Goal: Find specific page/section

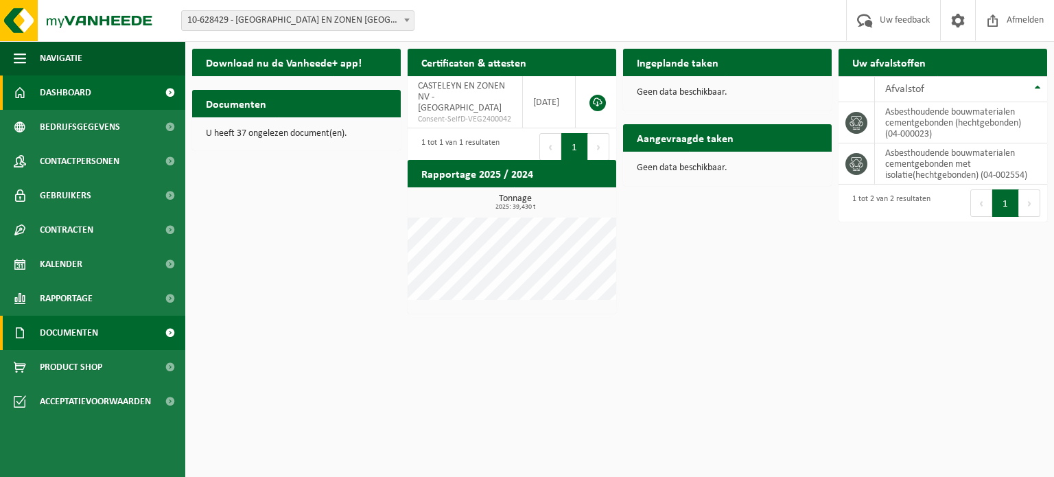
click at [60, 331] on span "Documenten" at bounding box center [69, 333] width 58 height 34
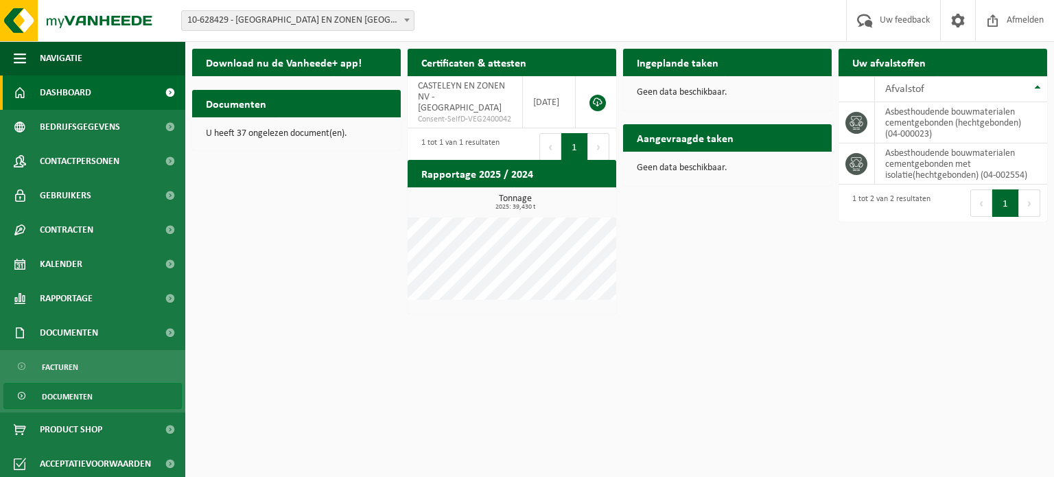
click at [75, 401] on span "Documenten" at bounding box center [67, 397] width 51 height 26
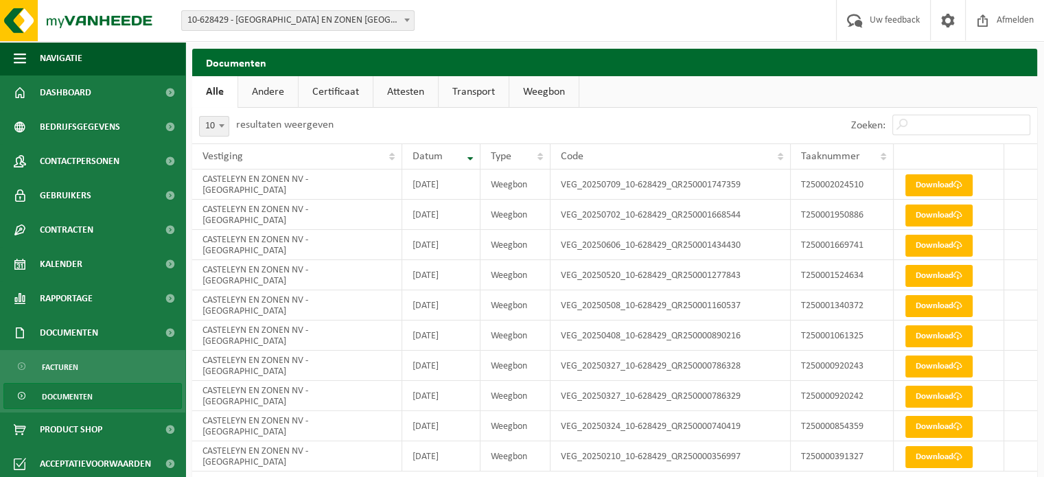
click at [408, 109] on div "10 25 50 100 10 resultaten weergeven" at bounding box center [403, 126] width 423 height 36
click at [408, 97] on link "Attesten" at bounding box center [405, 92] width 65 height 32
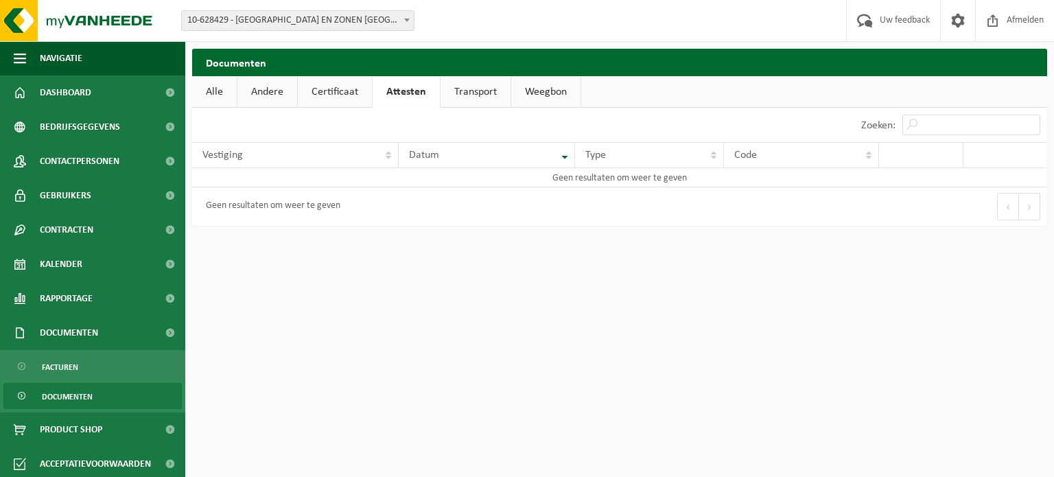
click at [489, 97] on link "Transport" at bounding box center [476, 92] width 70 height 32
click at [556, 91] on link "Weegbon" at bounding box center [545, 92] width 69 height 32
